Goal: Task Accomplishment & Management: Use online tool/utility

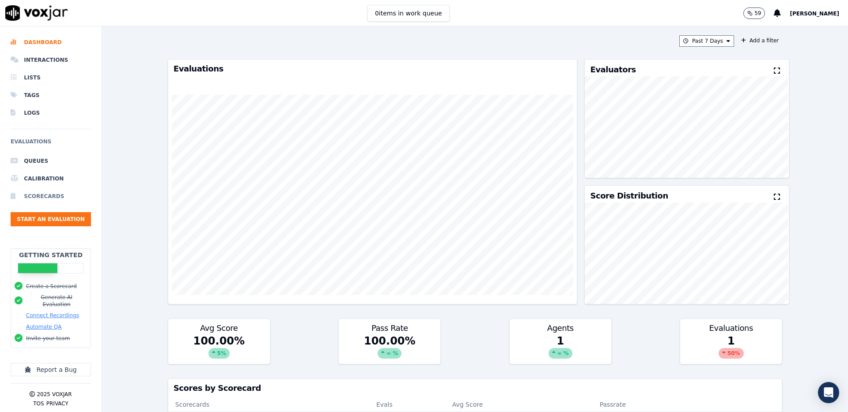
click at [42, 192] on li "Scorecards" at bounding box center [51, 197] width 80 height 18
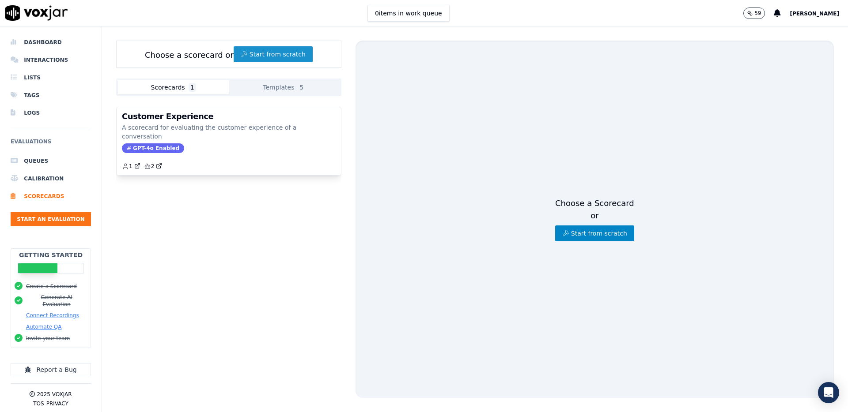
click at [258, 55] on button "Start from scratch" at bounding box center [273, 54] width 79 height 16
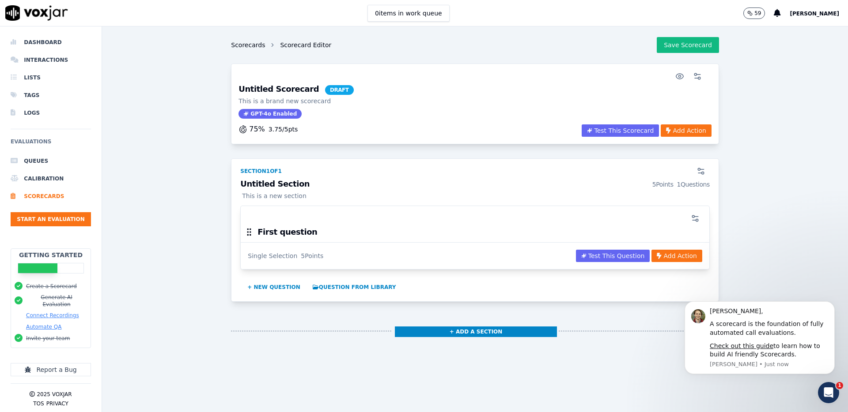
click at [247, 45] on link "Scorecards" at bounding box center [248, 45] width 34 height 9
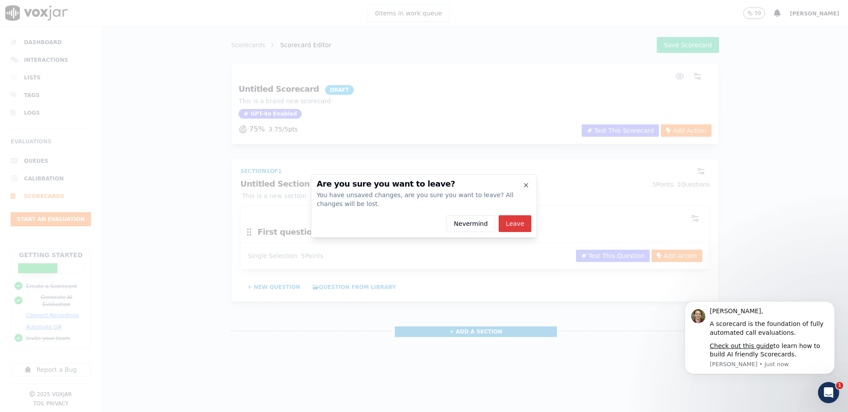
click at [517, 224] on button "Leave" at bounding box center [514, 223] width 33 height 17
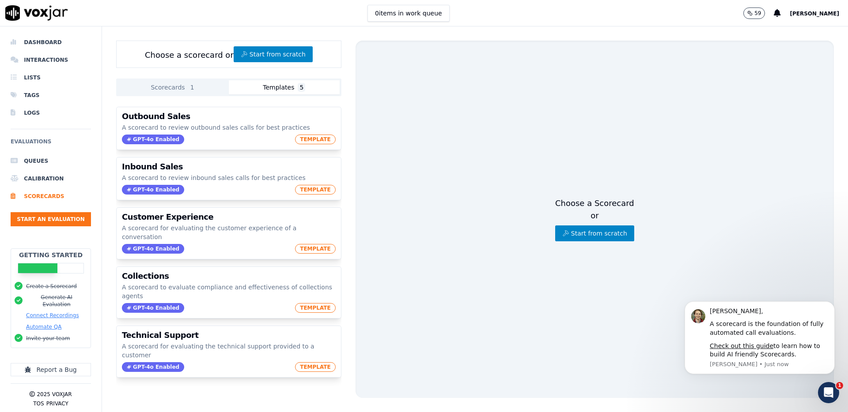
click at [278, 87] on button "Templates 5" at bounding box center [284, 87] width 111 height 14
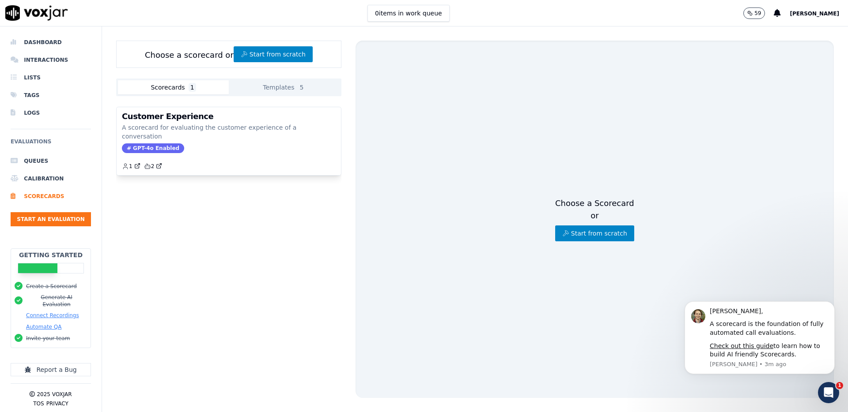
click at [176, 93] on button "Scorecards 1" at bounding box center [173, 87] width 111 height 14
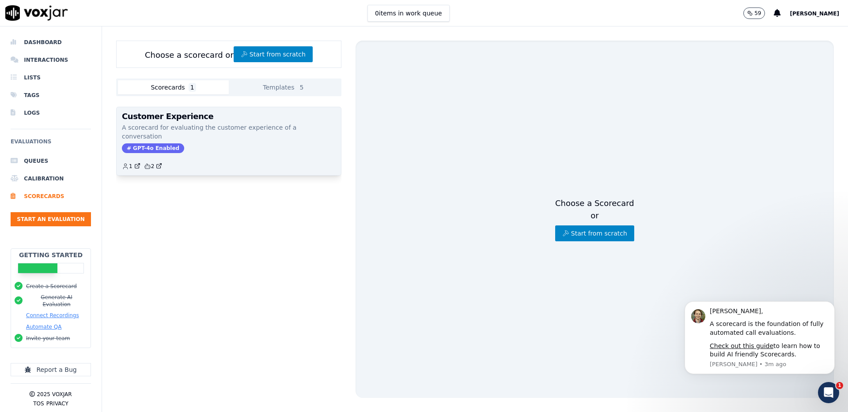
click at [311, 128] on p "A scorecard for evaluating the customer experience of a conversation" at bounding box center [229, 132] width 214 height 18
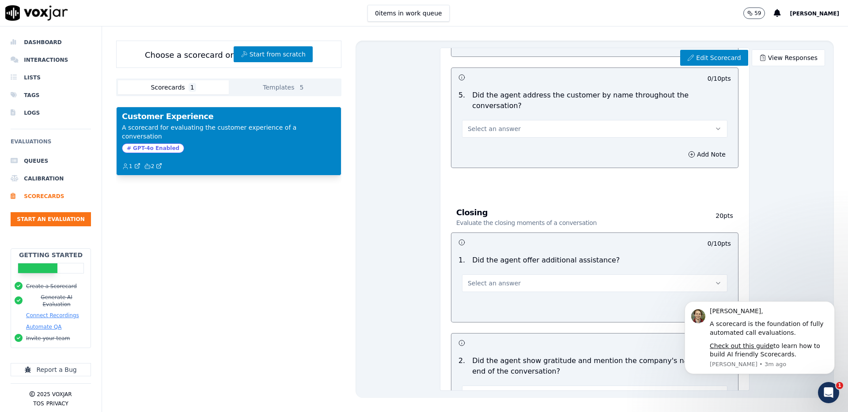
scroll to position [901, 0]
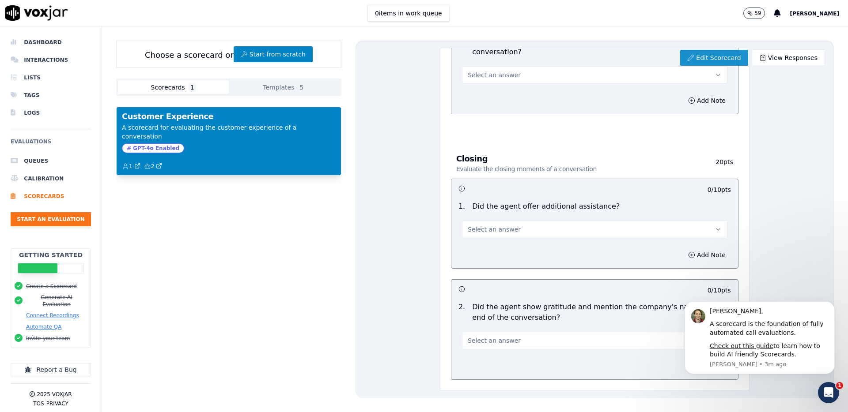
click at [702, 57] on link "Edit Scorecard" at bounding box center [714, 58] width 68 height 16
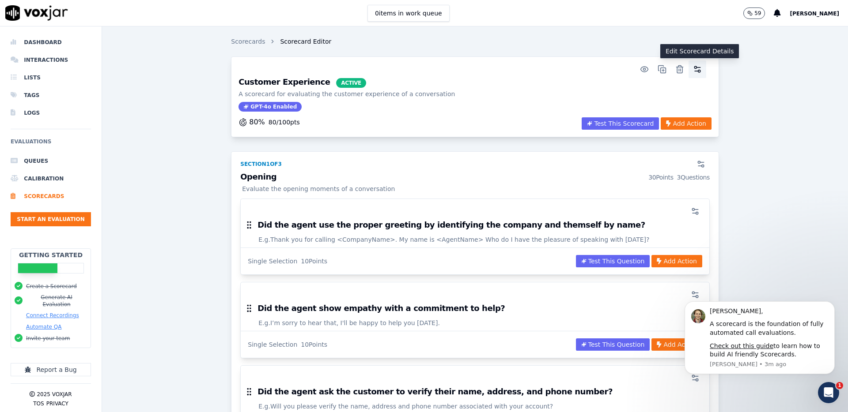
click at [698, 72] on circle "button" at bounding box center [699, 71] width 2 height 2
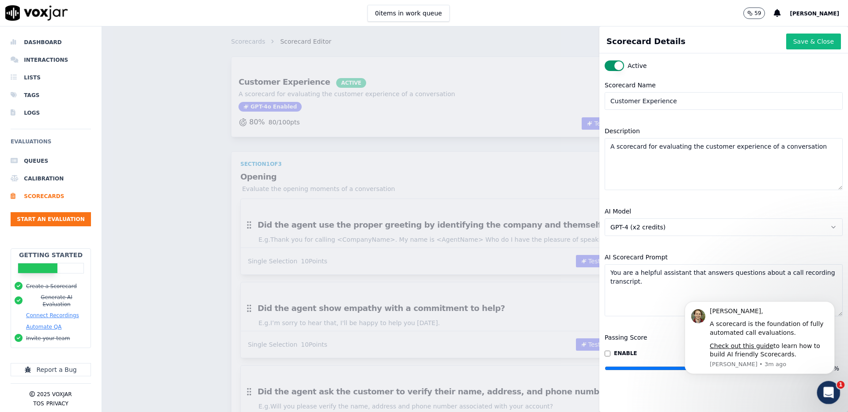
click at [816, 396] on div "Open Intercom Messenger" at bounding box center [826, 391] width 29 height 29
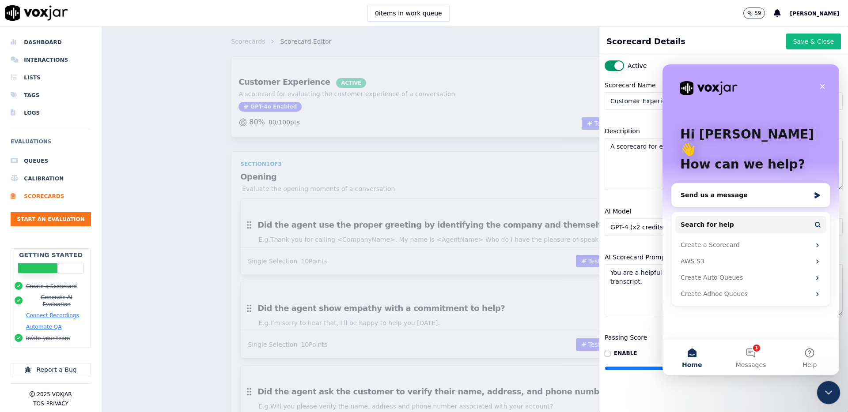
click at [816, 396] on div "Close Intercom Messenger" at bounding box center [826, 391] width 21 height 21
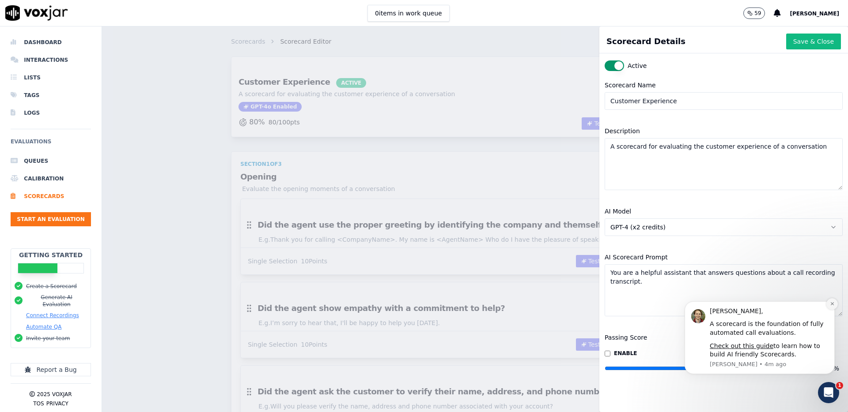
click at [832, 303] on icon "Dismiss notification" at bounding box center [832, 304] width 5 height 5
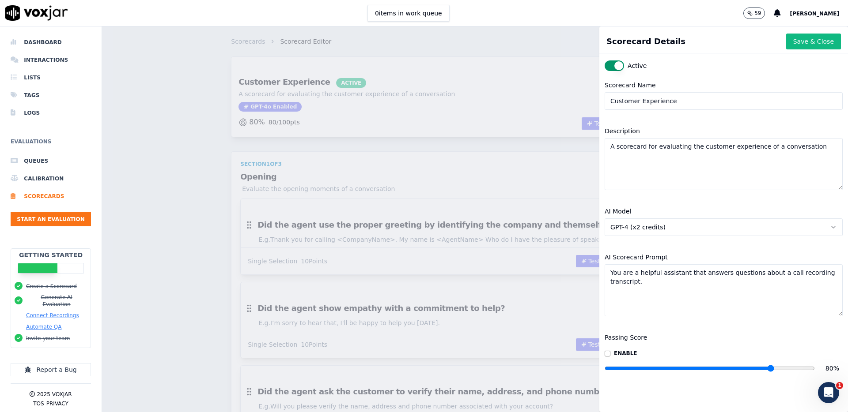
click at [556, 102] on div "Scorecards Scorecard Editor Customer Experience ACTIVE A scorecard for evaluati…" at bounding box center [475, 219] width 746 height 386
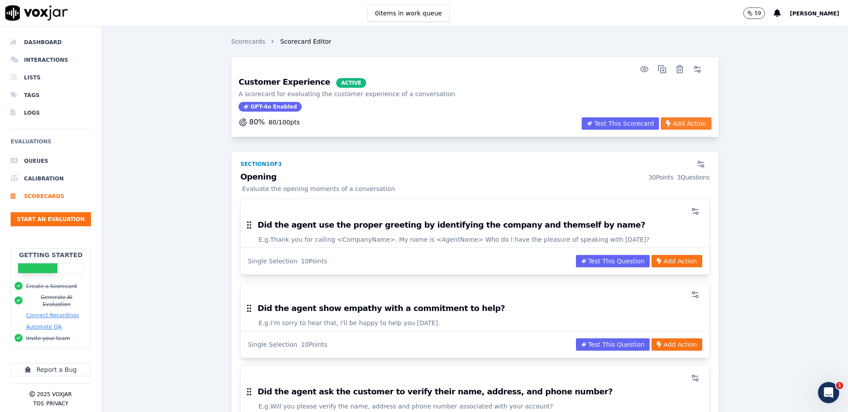
click at [691, 122] on button "Add Action" at bounding box center [685, 123] width 50 height 12
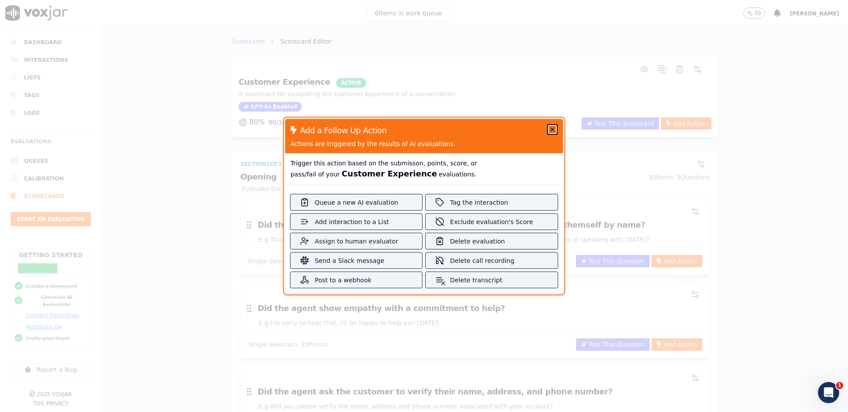
click at [550, 130] on icon "button" at bounding box center [552, 130] width 4 height 4
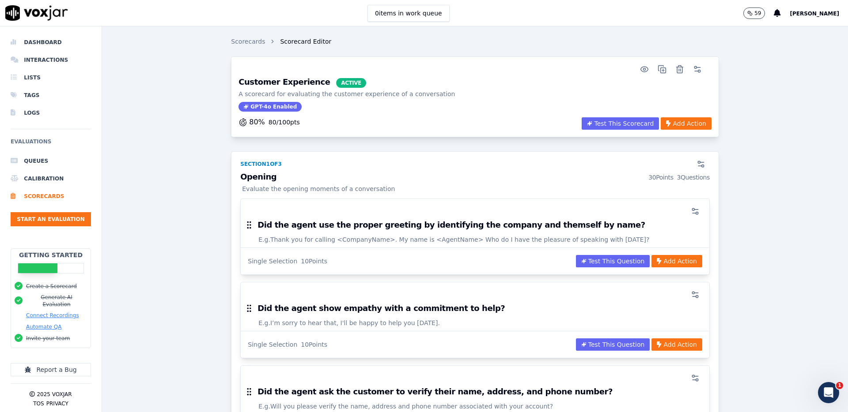
click at [250, 45] on link "Scorecards" at bounding box center [248, 41] width 34 height 9
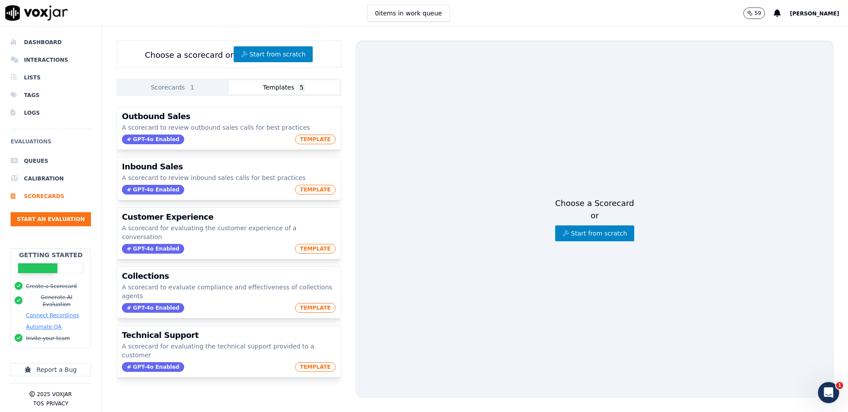
click at [285, 89] on button "Templates 5" at bounding box center [284, 87] width 111 height 14
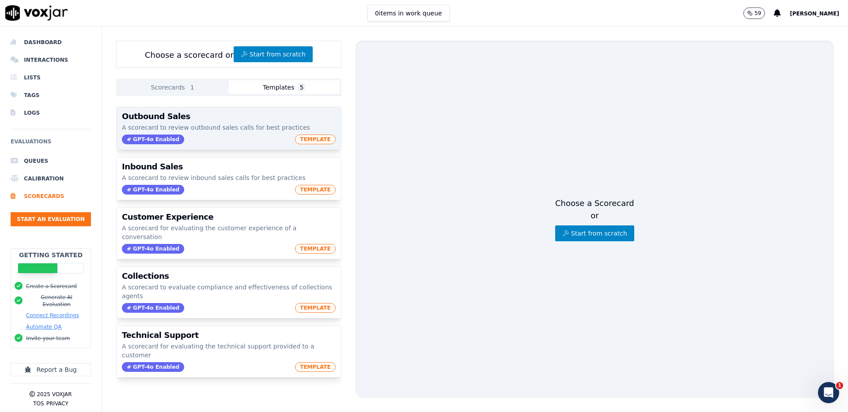
click at [316, 139] on span "TEMPLATE" at bounding box center [315, 140] width 41 height 10
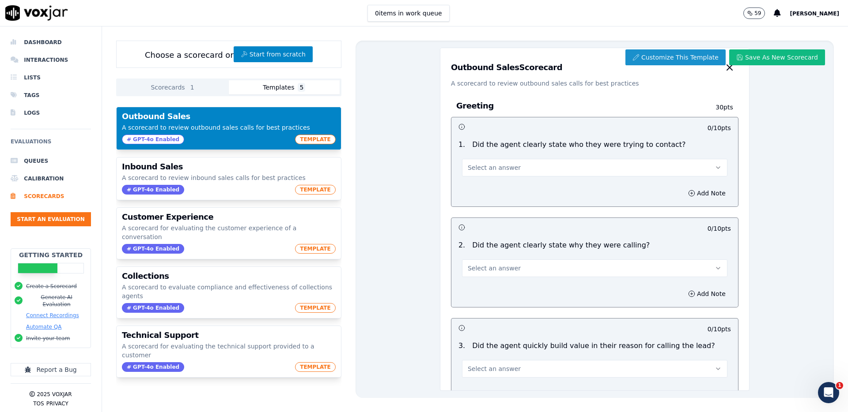
click at [676, 60] on button "Customize This Template" at bounding box center [675, 57] width 100 height 16
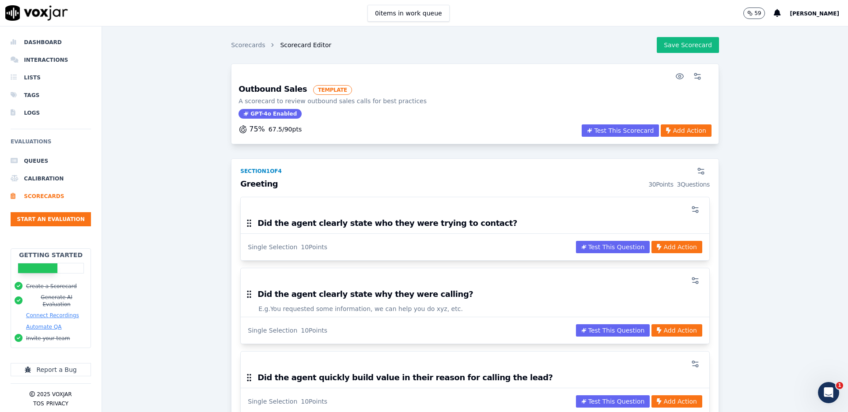
click at [245, 45] on link "Scorecards" at bounding box center [248, 45] width 34 height 9
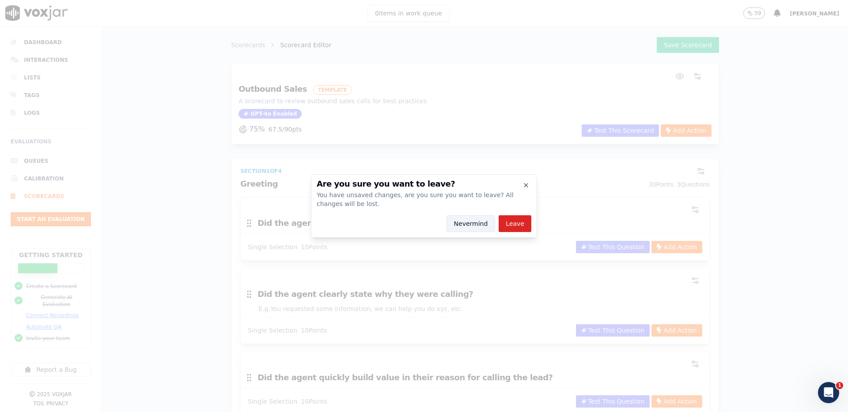
click at [469, 224] on button "Nevermind" at bounding box center [470, 223] width 49 height 17
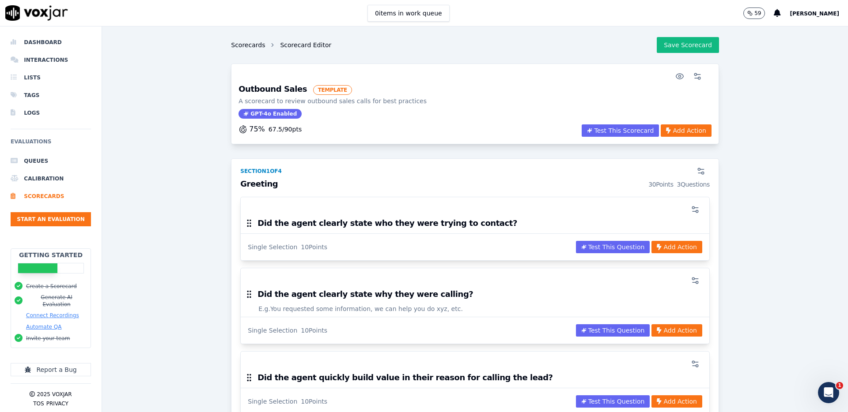
click at [251, 42] on link "Scorecards" at bounding box center [248, 45] width 34 height 9
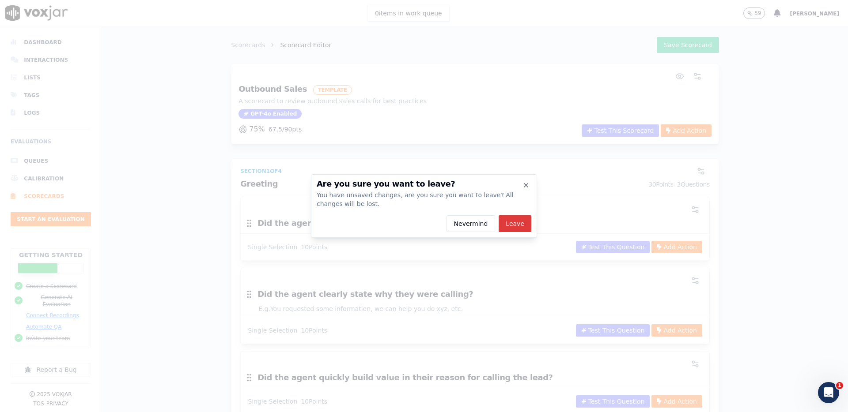
click at [520, 226] on button "Leave" at bounding box center [514, 223] width 33 height 17
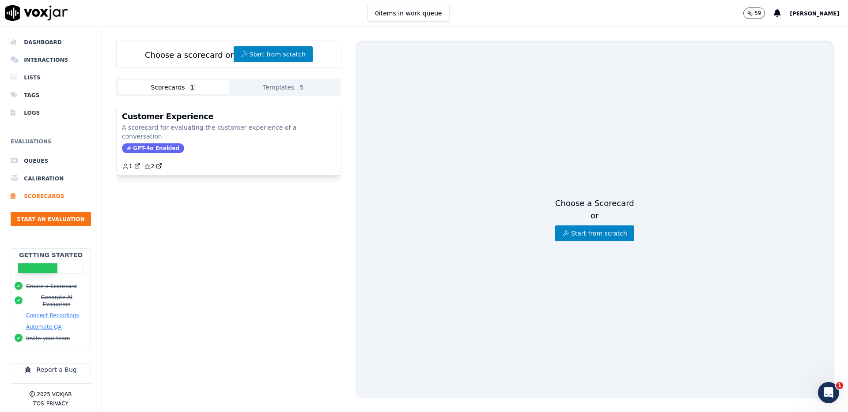
click at [257, 87] on button "Templates 5" at bounding box center [284, 87] width 111 height 14
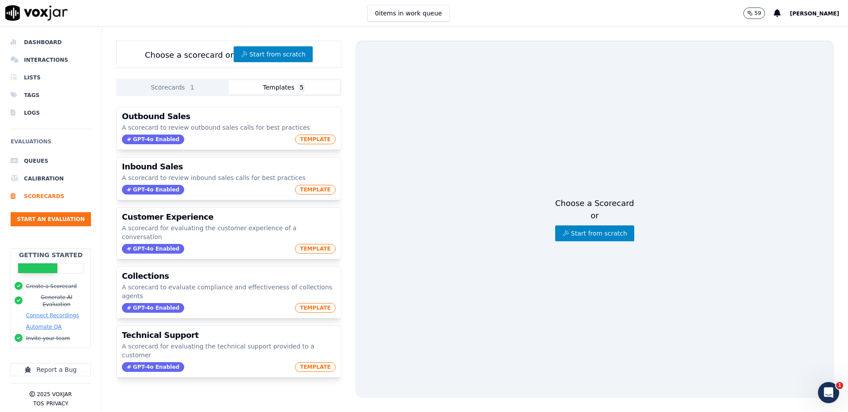
click at [179, 84] on button "Scorecards 1" at bounding box center [173, 87] width 111 height 14
